Goal: Book appointment/travel/reservation

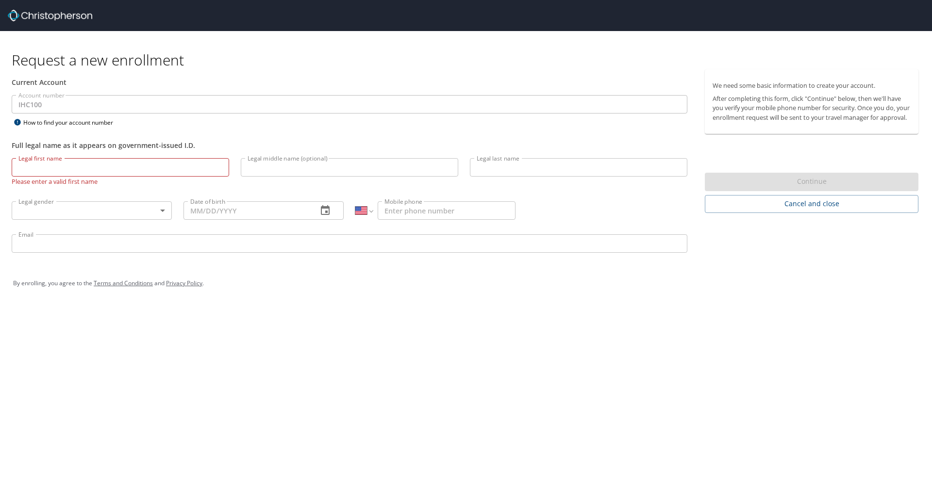
select select "US"
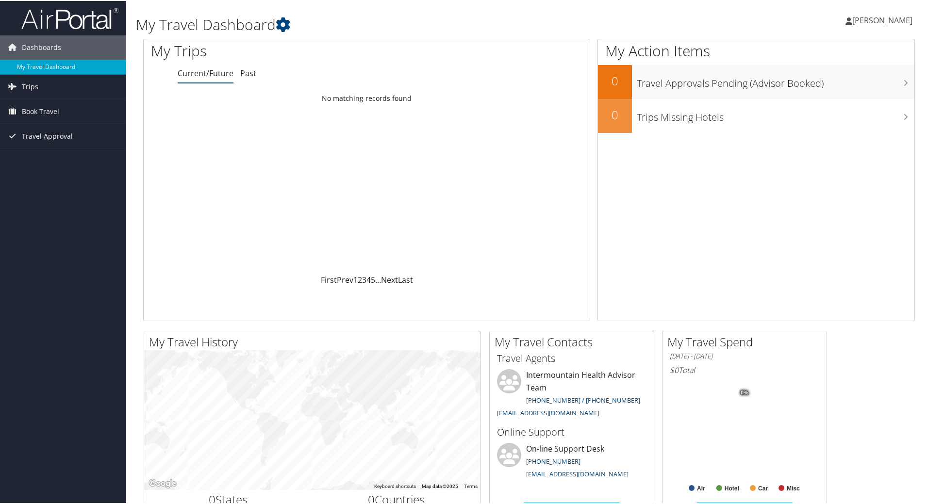
click at [130, 153] on div "My Travel Dashboard Mark Guerrero Mark Guerrero My Settings Travel Agency Conta…" at bounding box center [529, 367] width 806 height 734
click at [70, 64] on link "My Travel Dashboard" at bounding box center [63, 66] width 126 height 15
click at [63, 114] on link "Book Travel" at bounding box center [63, 111] width 126 height 24
click at [68, 128] on link "Agent Booking Request" at bounding box center [63, 130] width 126 height 15
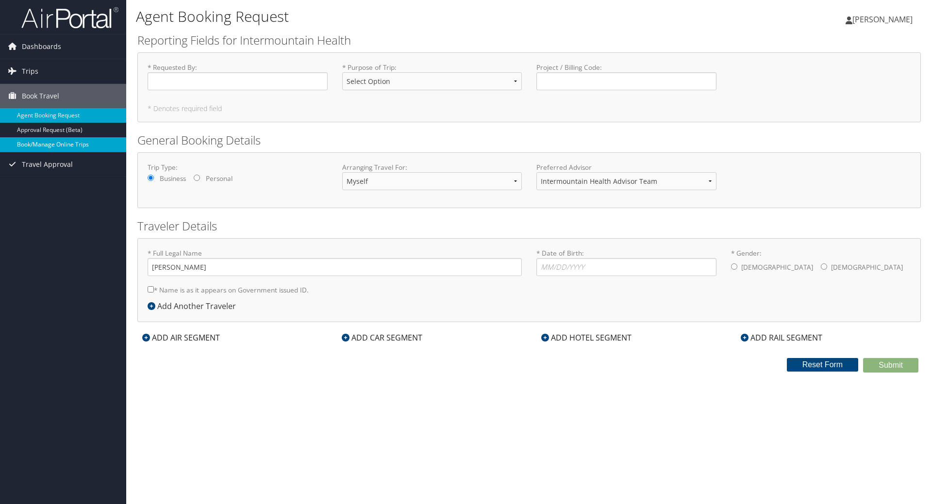
click at [71, 140] on link "Book/Manage Online Trips" at bounding box center [63, 144] width 126 height 15
click at [66, 146] on link "Book/Manage Online Trips" at bounding box center [63, 144] width 126 height 15
